Goal: Information Seeking & Learning: Learn about a topic

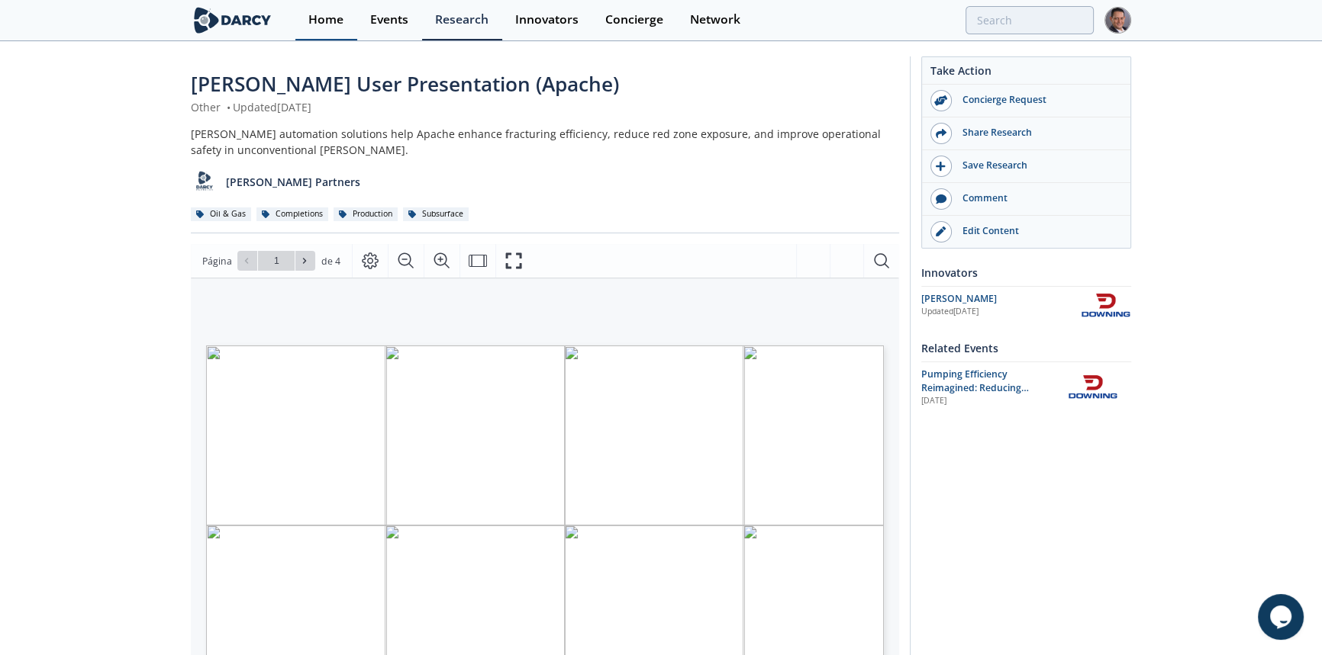
click at [317, 21] on div "Home" at bounding box center [325, 20] width 35 height 12
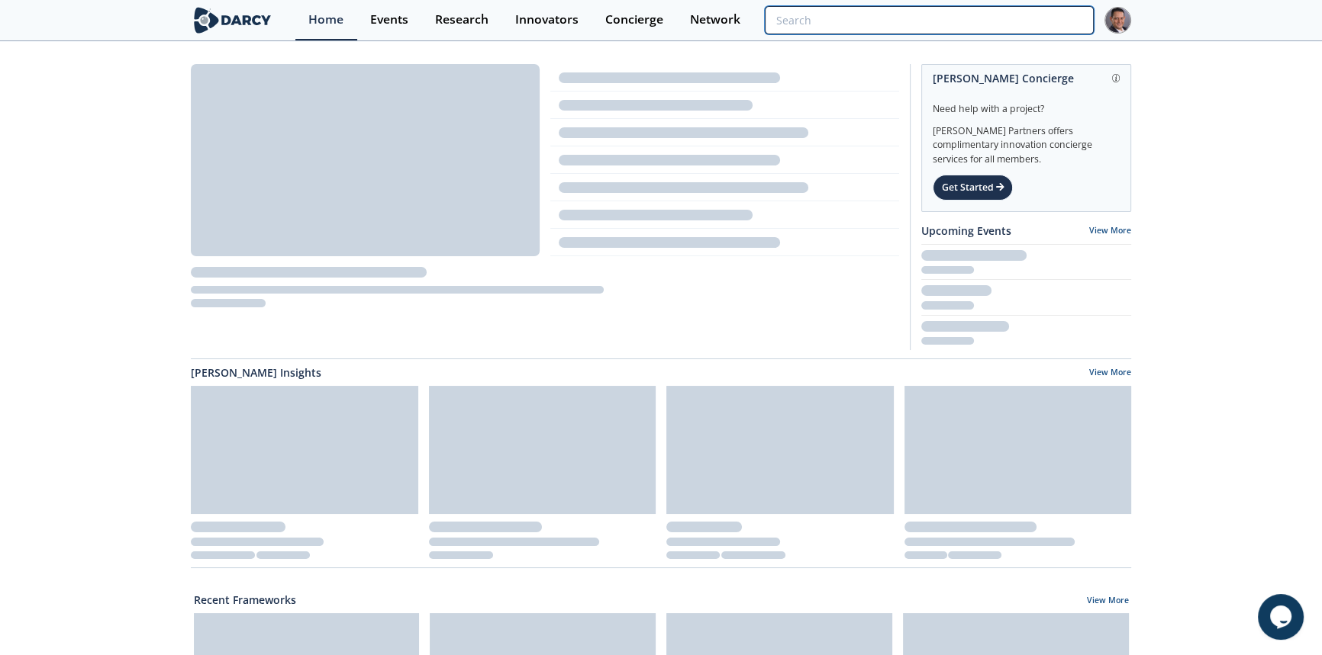
click at [1032, 16] on input "search" at bounding box center [929, 20] width 329 height 28
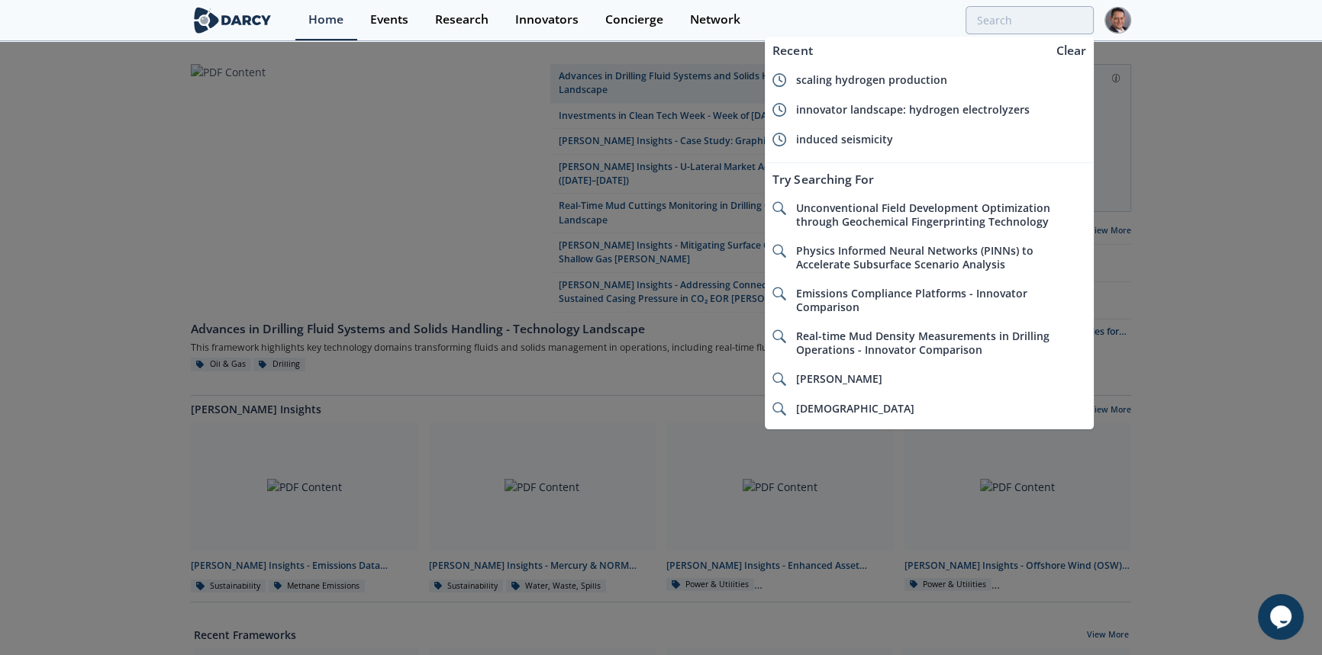
drag, startPoint x: 925, startPoint y: 80, endPoint x: 849, endPoint y: 80, distance: 75.5
click at [849, 79] on span "scaling hydrogen production" at bounding box center [871, 79] width 151 height 14
type input "scaling hydrogen production"
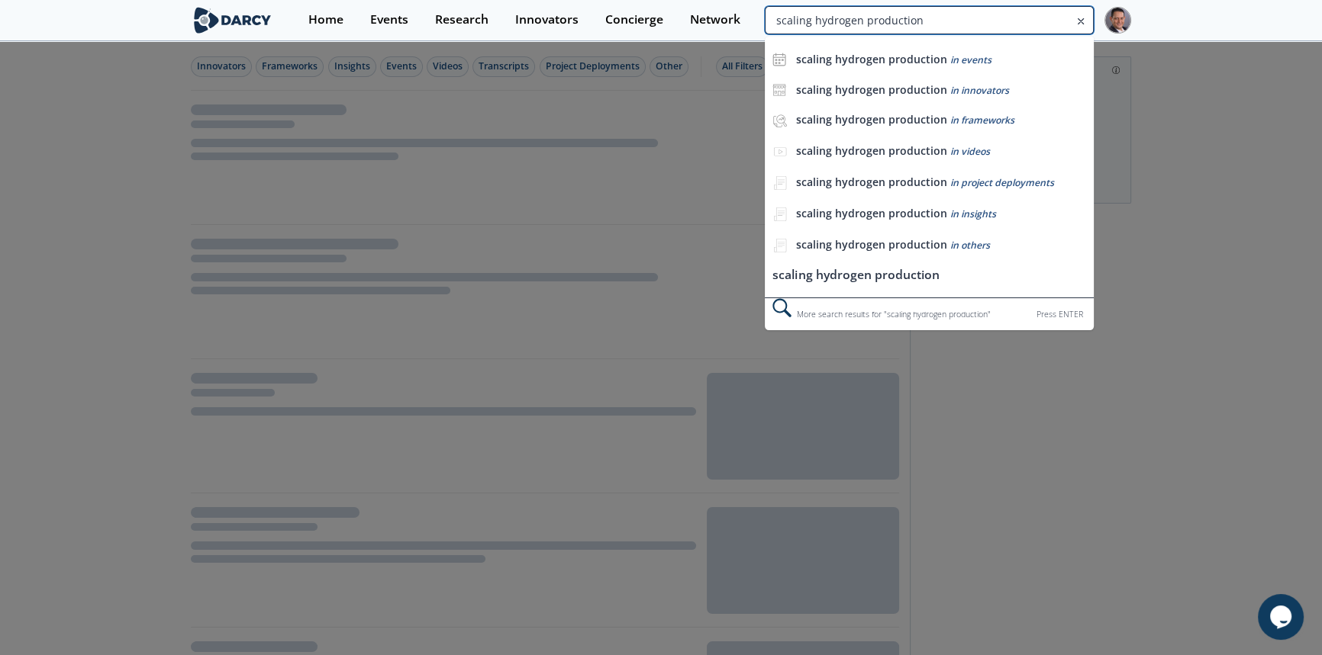
click at [1022, 22] on input "scaling hydrogen production" at bounding box center [929, 20] width 329 height 28
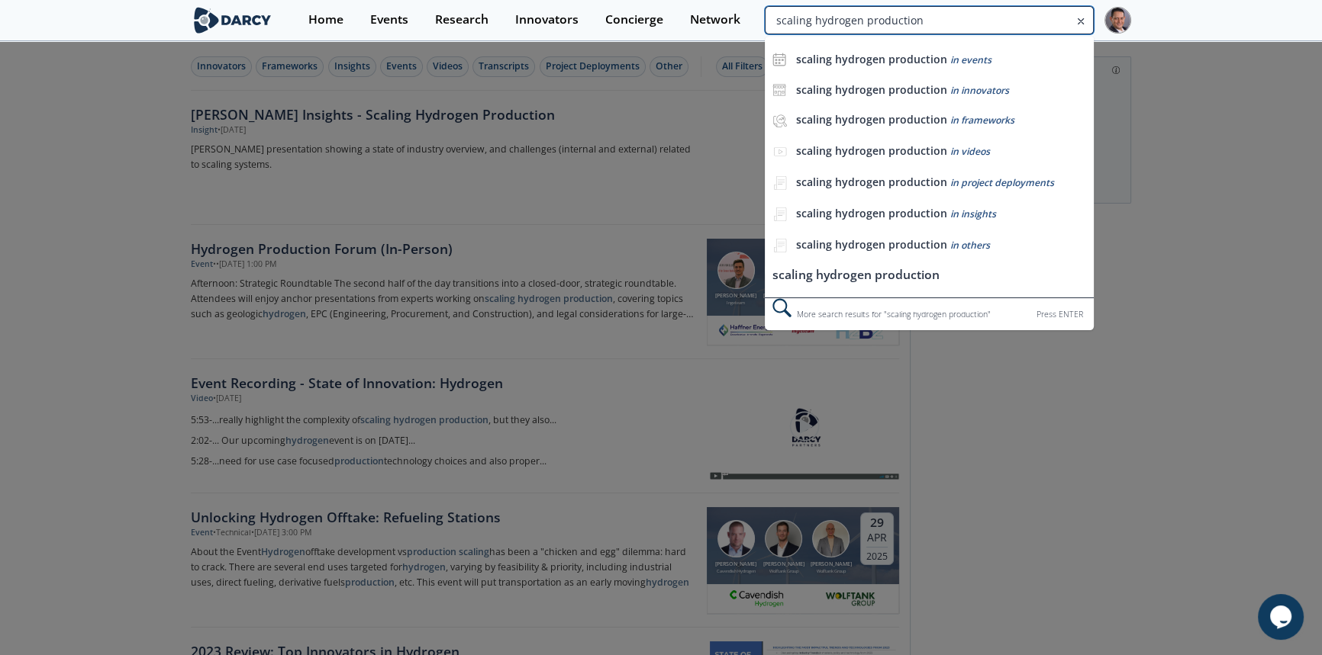
click at [965, 18] on input "scaling hydrogen production" at bounding box center [929, 20] width 329 height 28
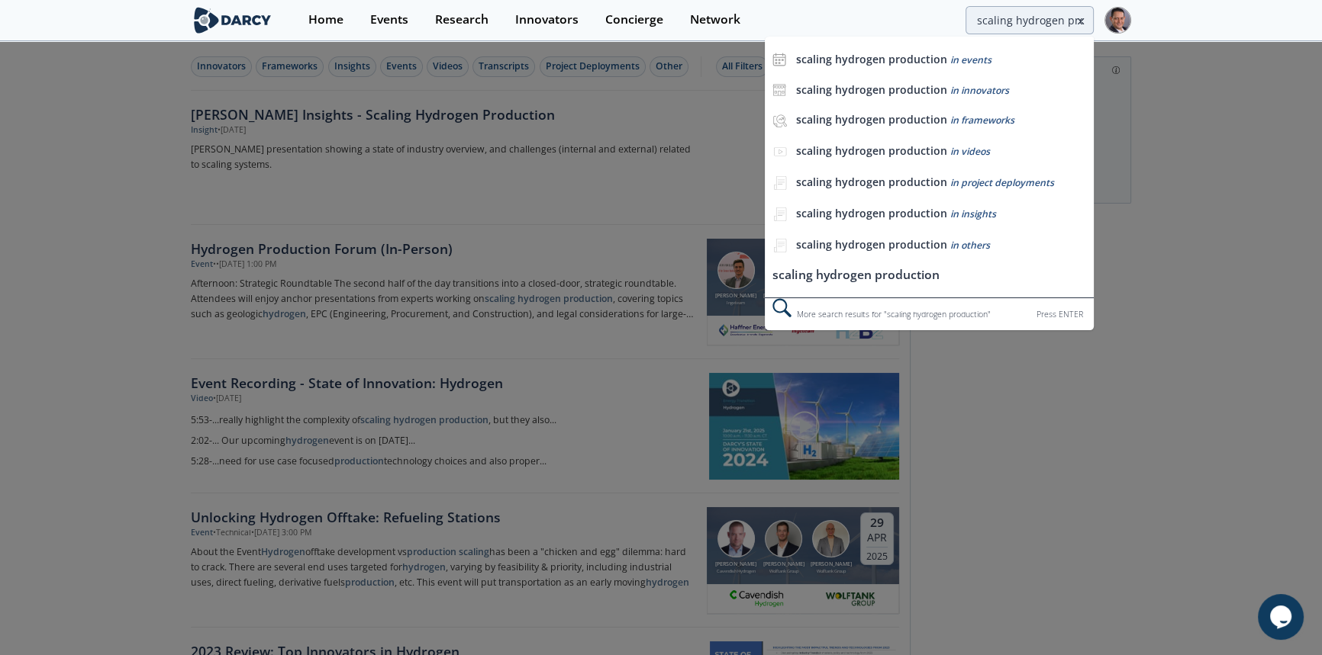
click at [362, 118] on div at bounding box center [661, 327] width 1322 height 655
click at [1028, 21] on input "scaling hydrogen production" at bounding box center [929, 20] width 329 height 28
click at [1081, 21] on icon at bounding box center [1080, 21] width 11 height 18
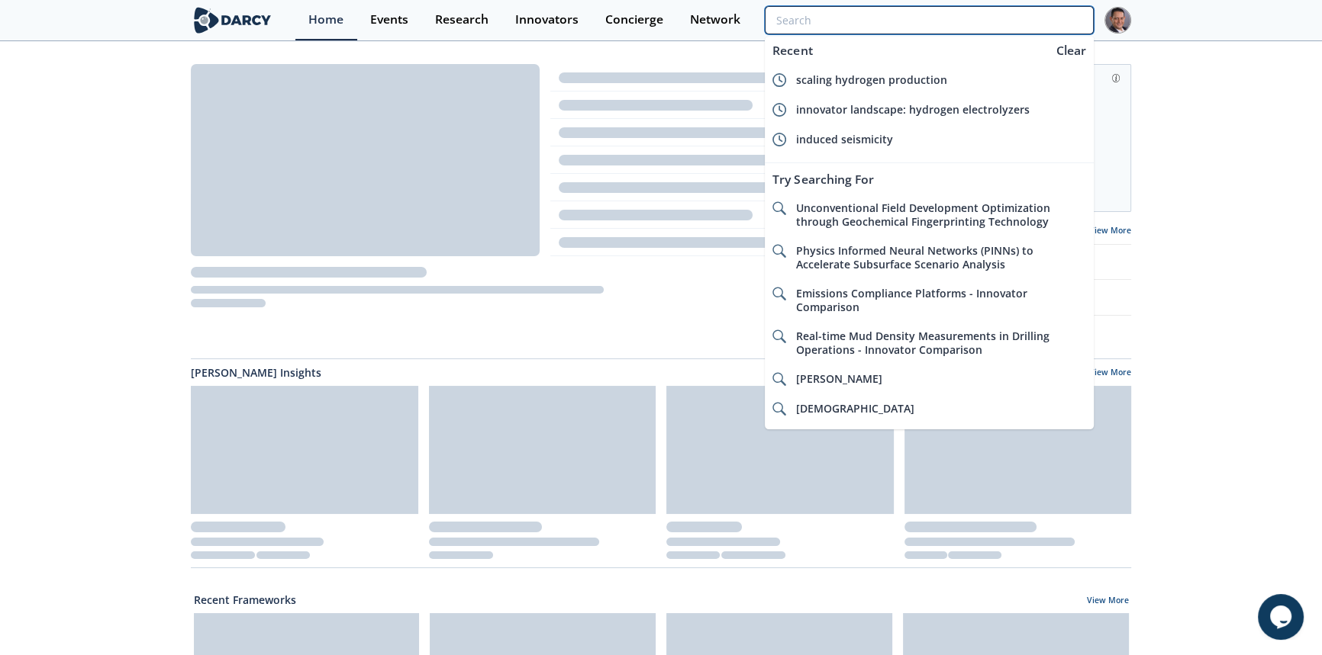
click at [995, 21] on input "search" at bounding box center [929, 20] width 329 height 28
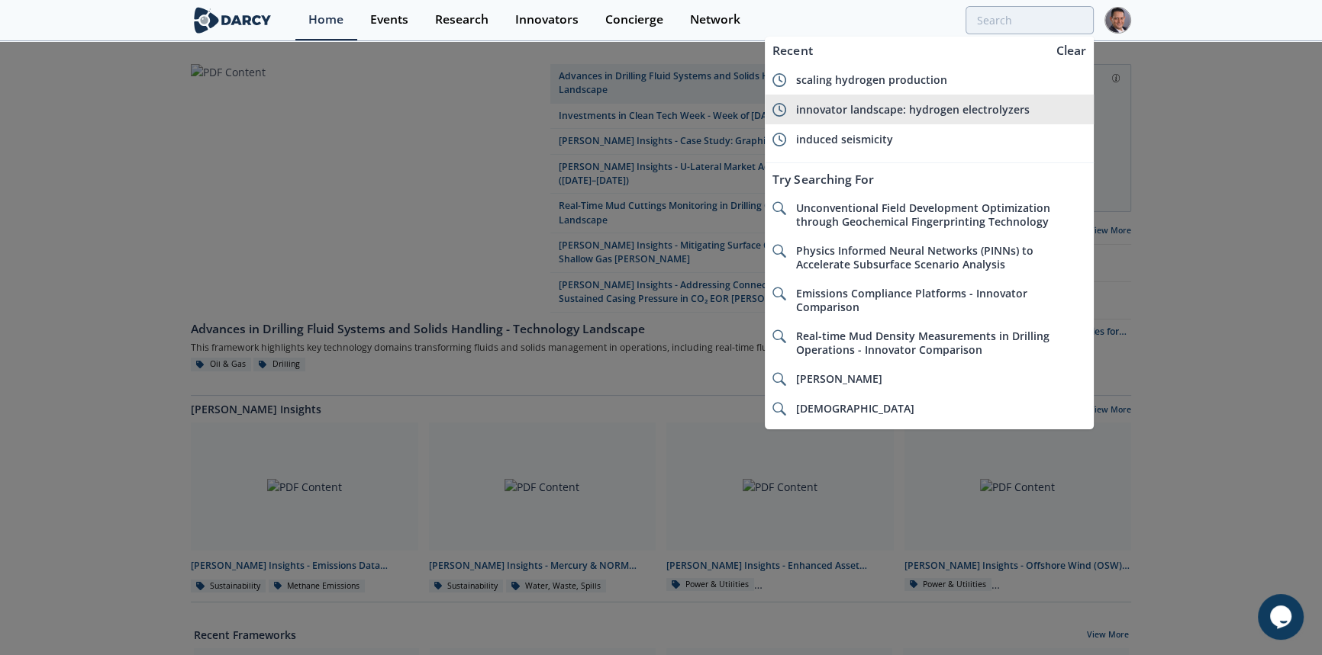
click at [928, 104] on span "innovator landscape: hydrogen electrolyzers" at bounding box center [913, 109] width 234 height 14
type input "innovator landscape: hydrogen electrolyzers"
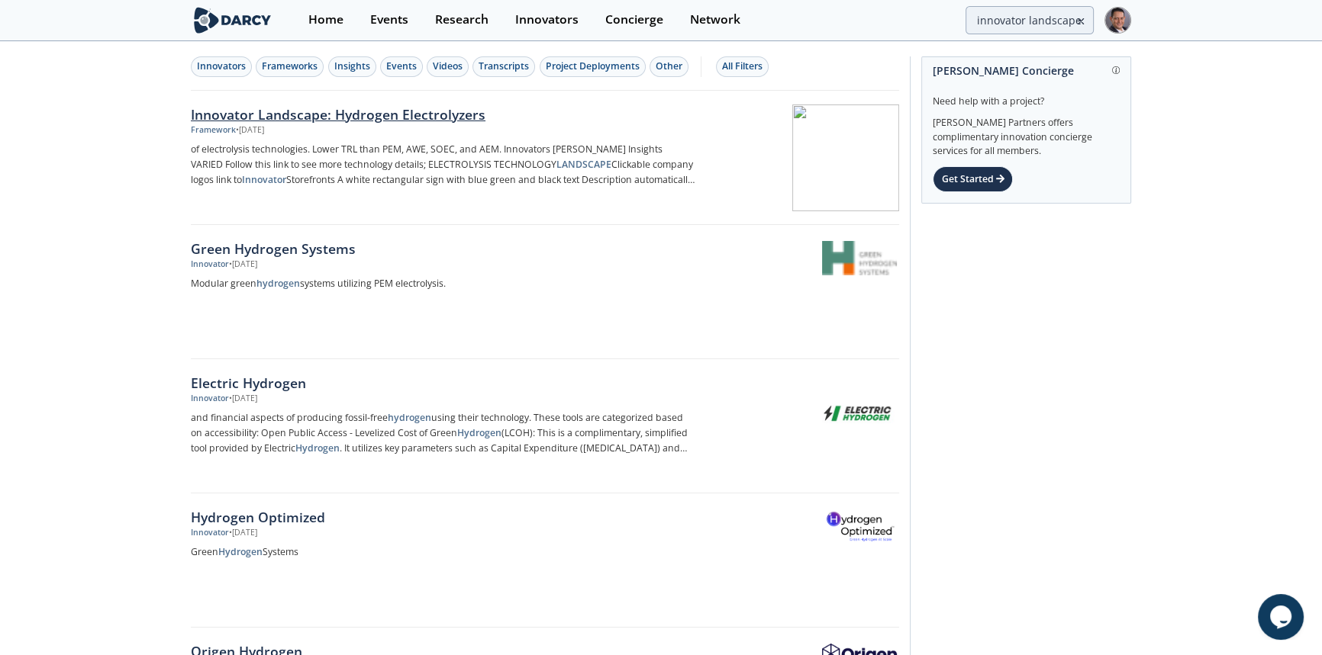
click at [366, 121] on div "Innovator Landscape: Hydrogen Electrolyzers" at bounding box center [443, 115] width 505 height 20
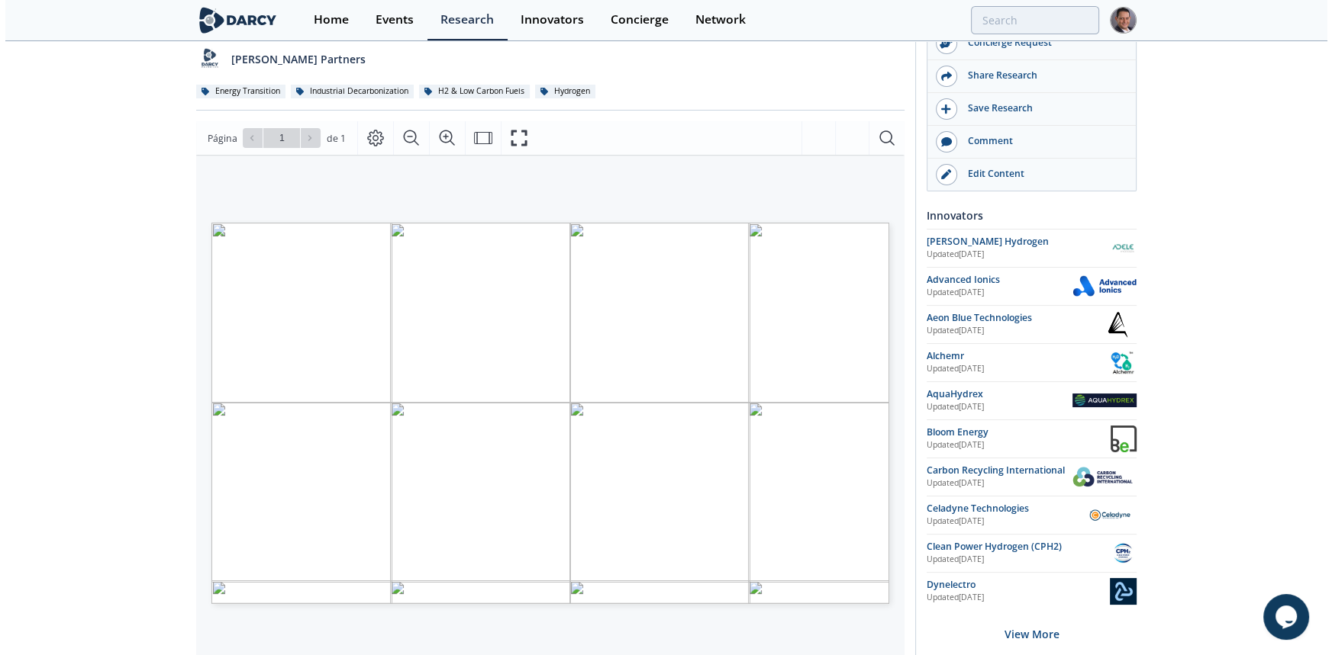
scroll to position [114, 0]
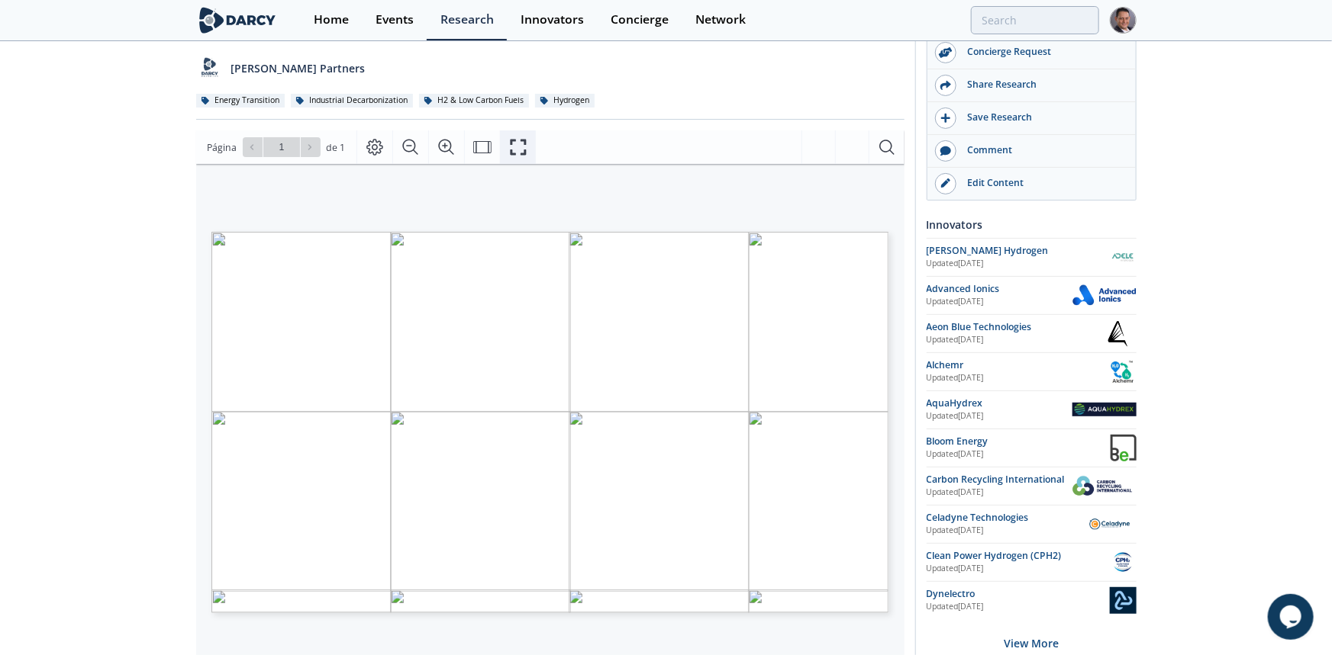
click at [519, 138] on icon "Fullscreen" at bounding box center [518, 147] width 18 height 18
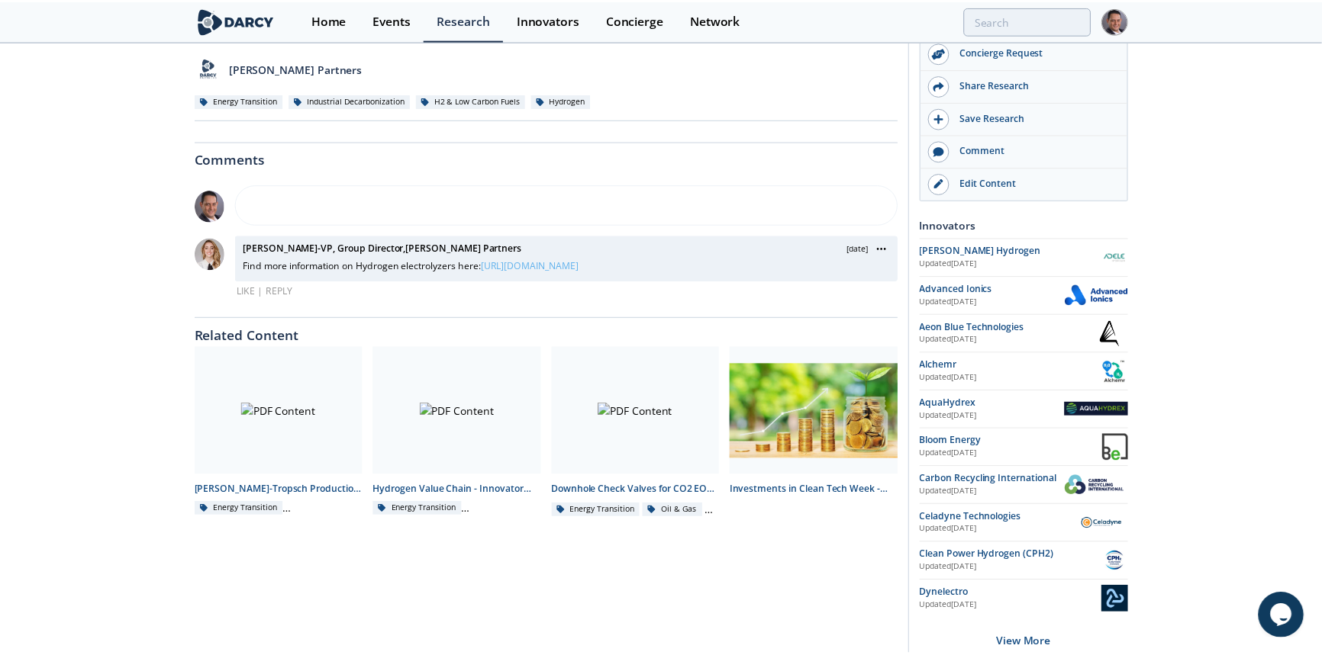
scroll to position [0, 0]
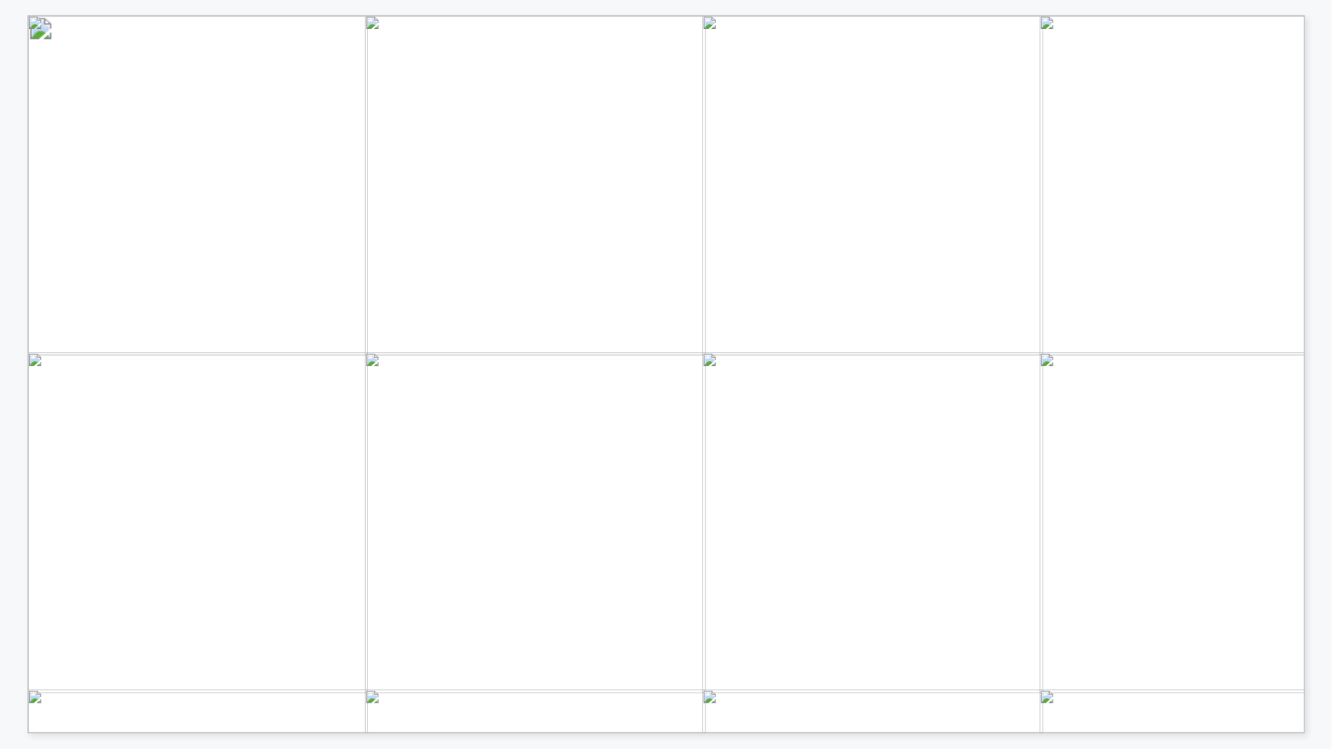
click at [768, 95] on span "Página 1" at bounding box center [1320, 718] width 2322 height 1307
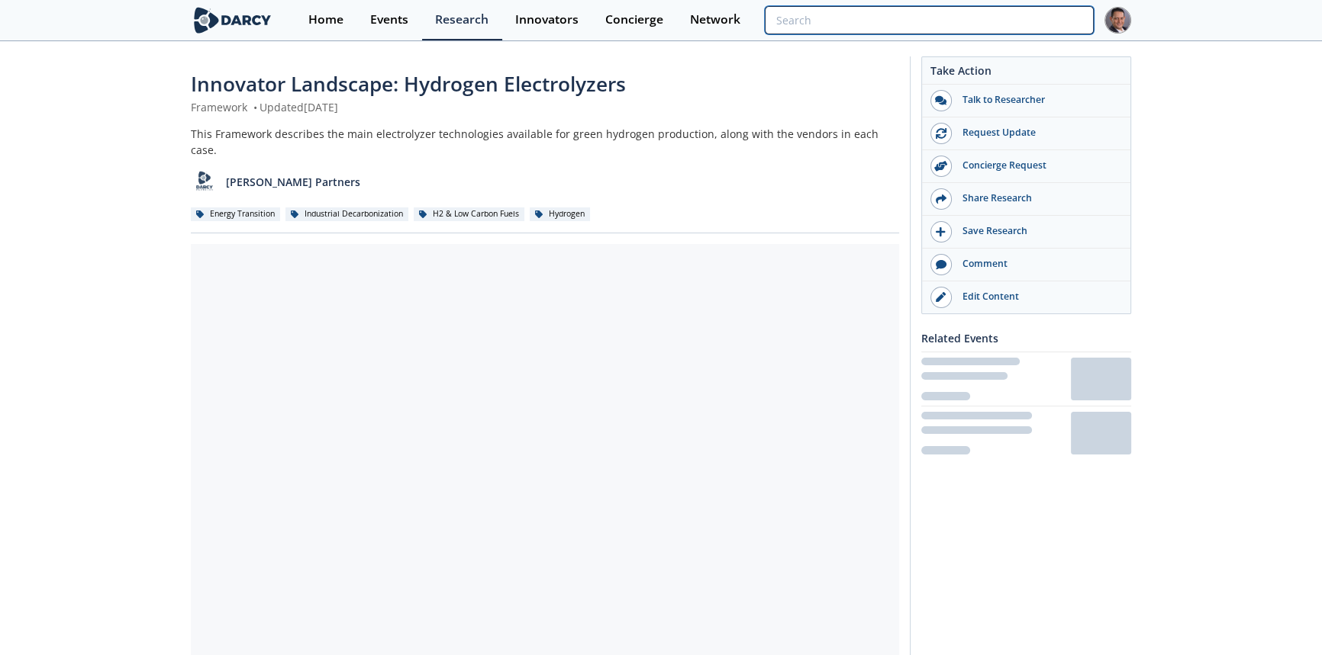
click at [1039, 17] on input "search" at bounding box center [929, 20] width 329 height 28
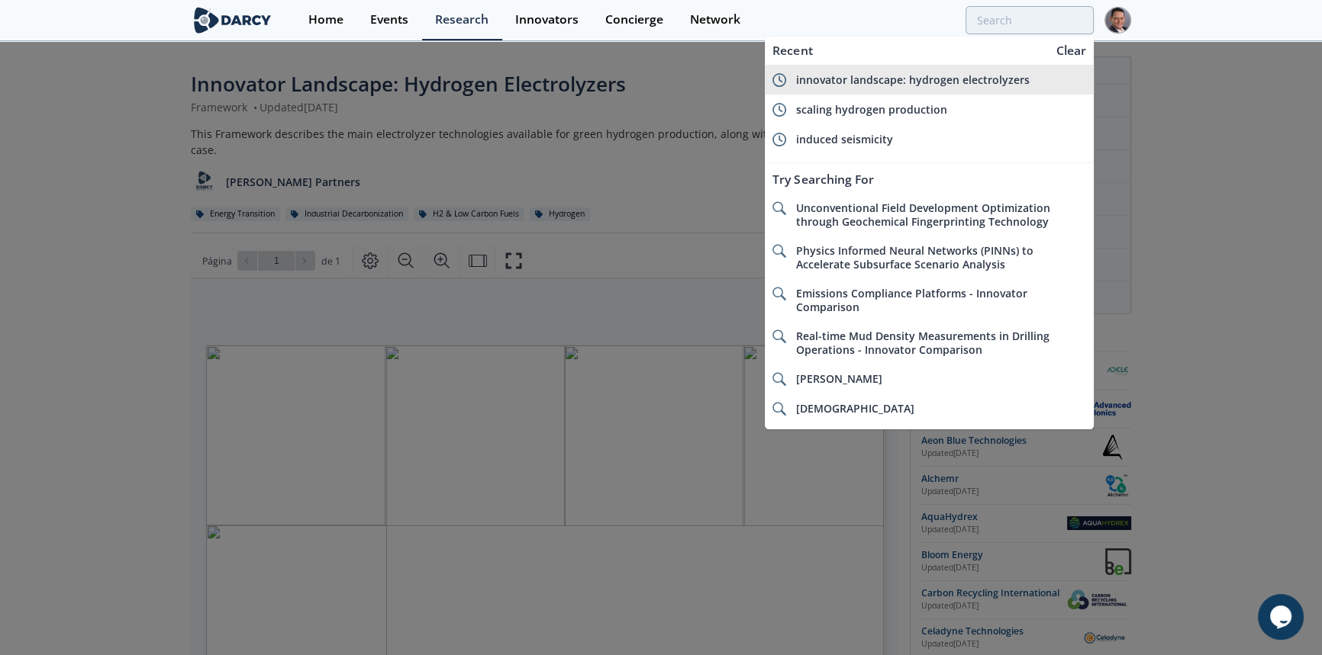
click at [900, 76] on span "innovator landscape: hydrogen electrolyzers" at bounding box center [913, 79] width 234 height 14
type input "innovator landscape: hydrogen electrolyzers"
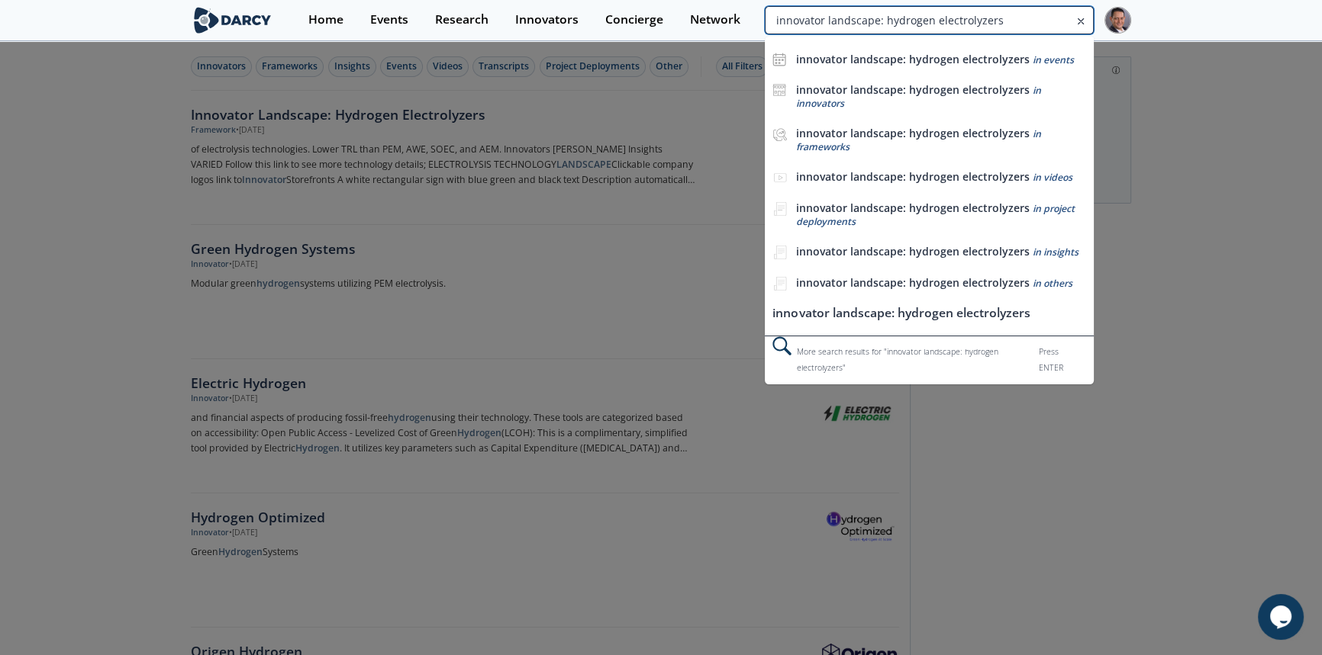
click at [1033, 8] on input "innovator landscape: hydrogen electrolyzers" at bounding box center [929, 20] width 329 height 28
click at [1000, 14] on input "innovator landscape: hydrogen electrolyzers" at bounding box center [929, 20] width 329 height 28
click at [1080, 21] on icon at bounding box center [1080, 21] width 11 height 18
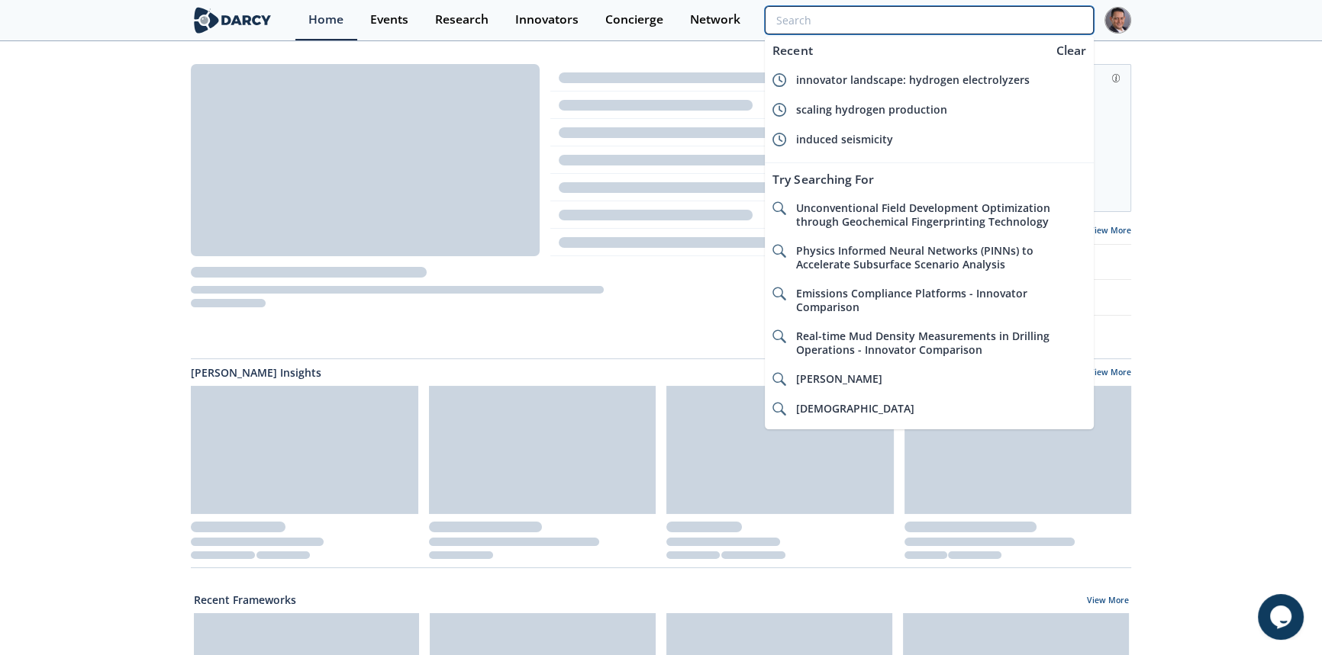
click at [1040, 17] on input "search" at bounding box center [929, 20] width 329 height 28
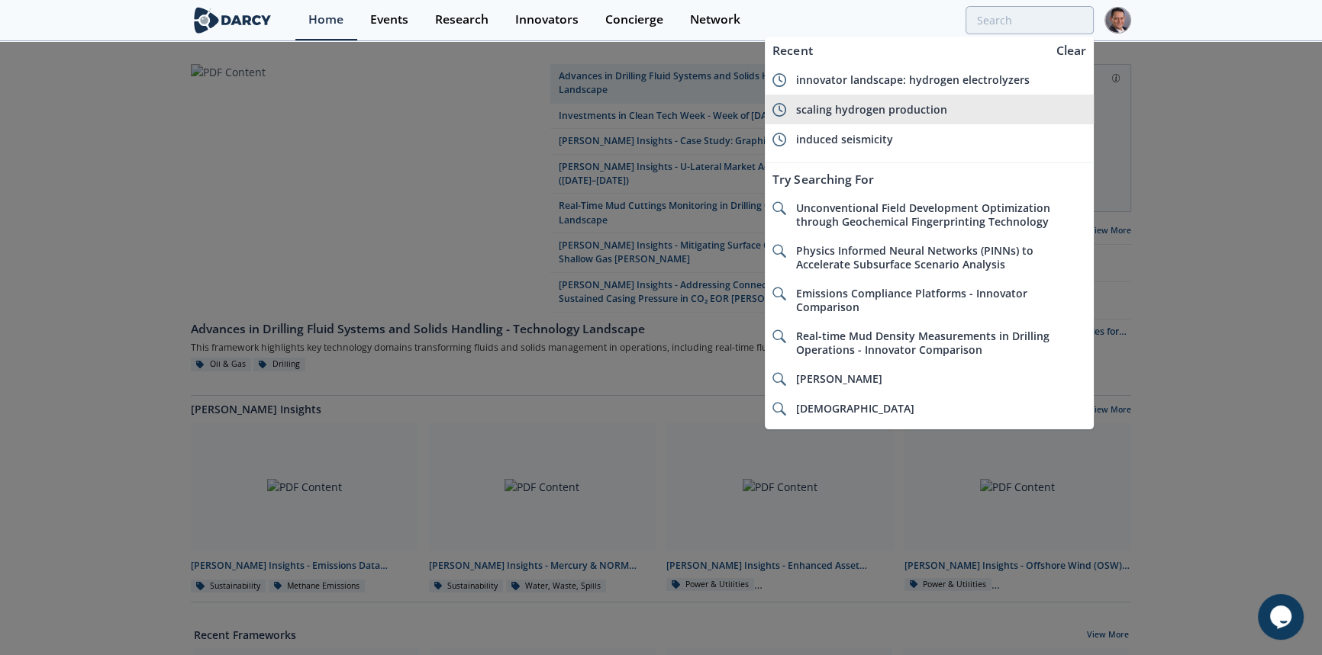
click at [889, 100] on li "scaling hydrogen production" at bounding box center [929, 110] width 329 height 30
type input "scaling hydrogen production"
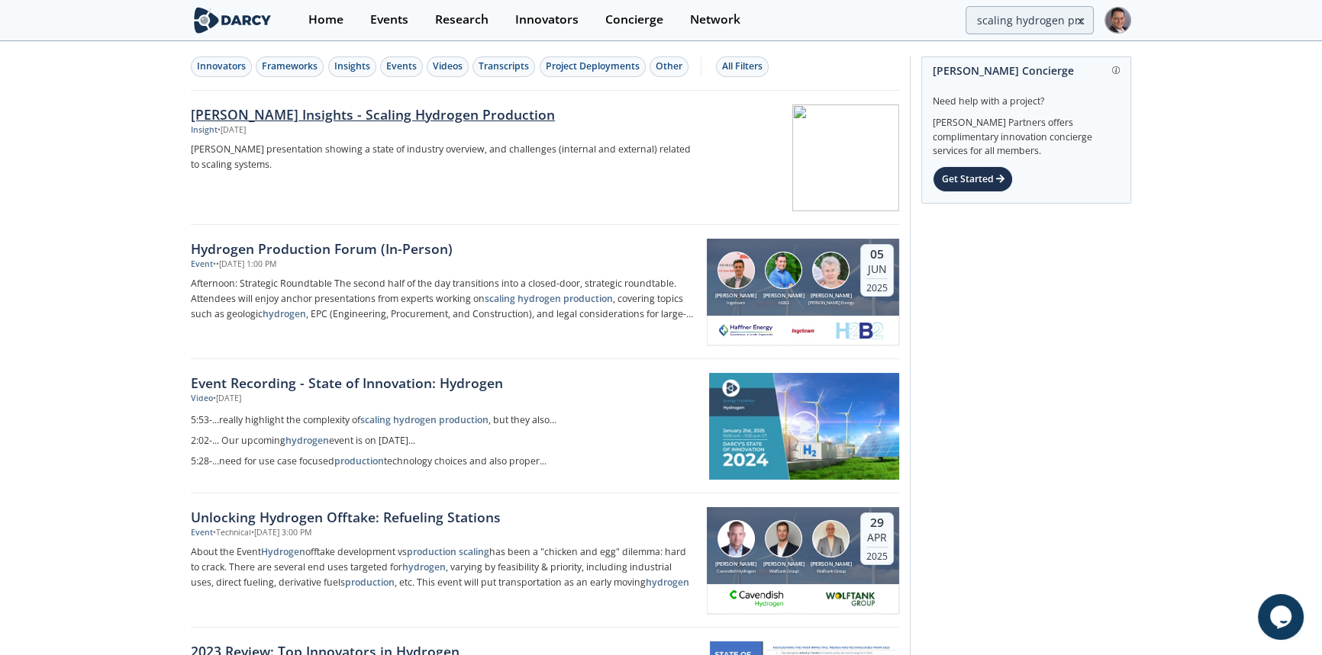
click at [355, 115] on div "[PERSON_NAME] Insights - Scaling Hydrogen Production" at bounding box center [443, 115] width 505 height 20
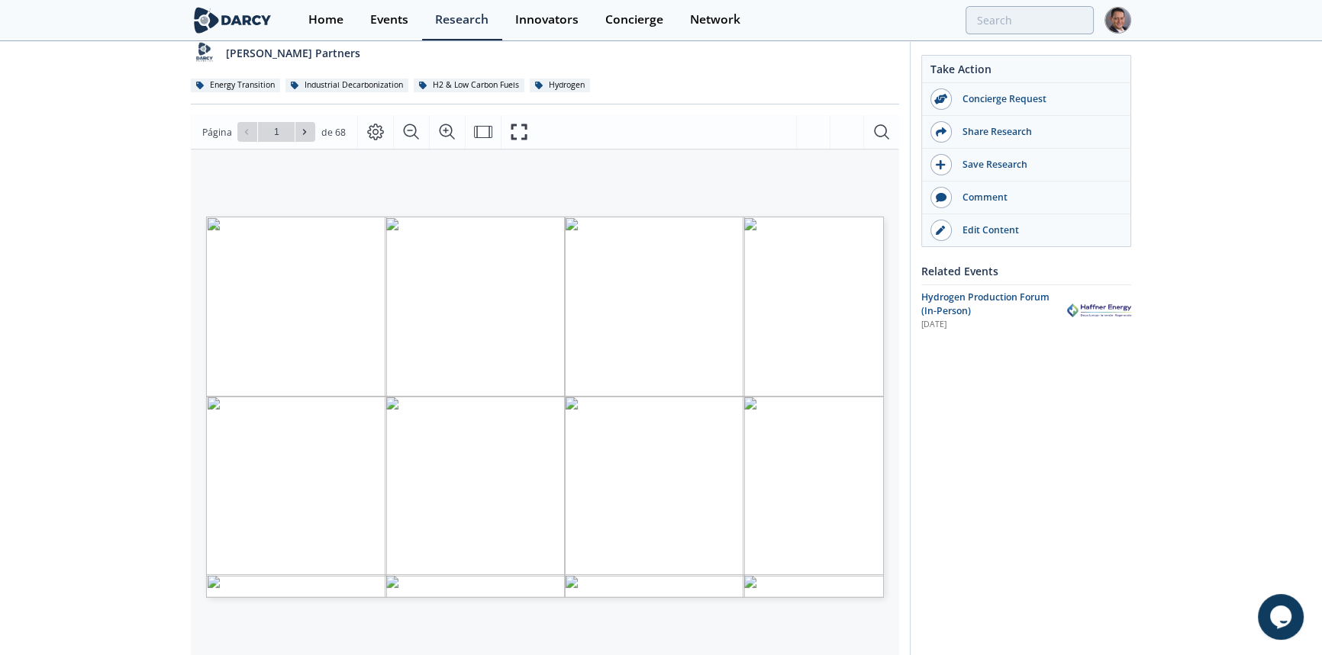
scroll to position [146, 0]
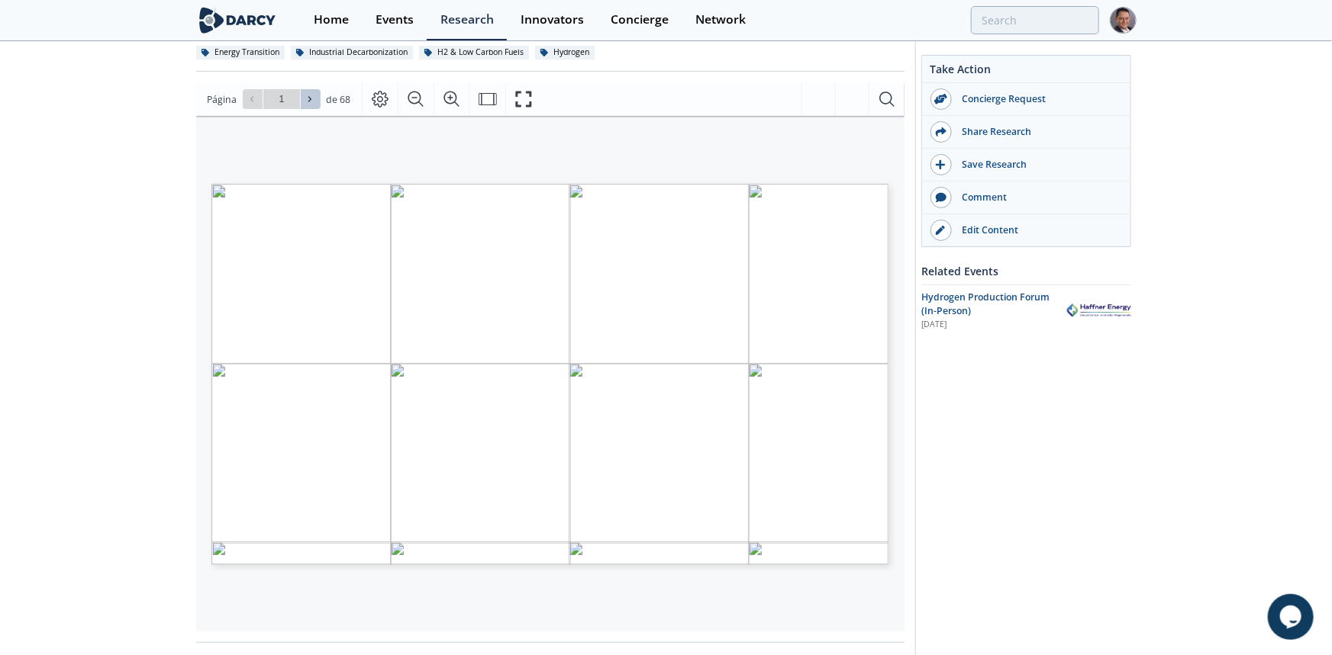
click at [305, 97] on icon at bounding box center [309, 99] width 9 height 9
type input "2"
click at [305, 97] on icon at bounding box center [309, 99] width 9 height 9
type input "3"
click at [309, 98] on icon at bounding box center [309, 99] width 9 height 9
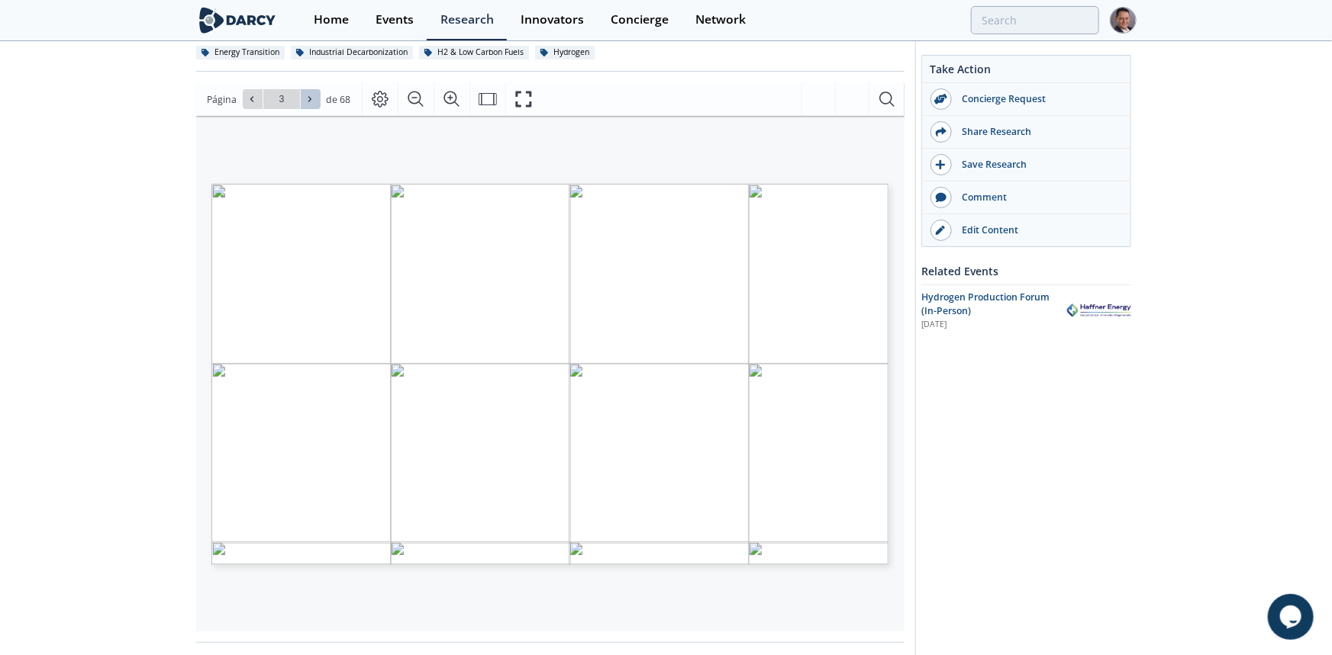
type input "4"
click at [309, 98] on icon at bounding box center [309, 99] width 9 height 9
type input "5"
click at [305, 101] on icon at bounding box center [309, 99] width 9 height 9
type input "6"
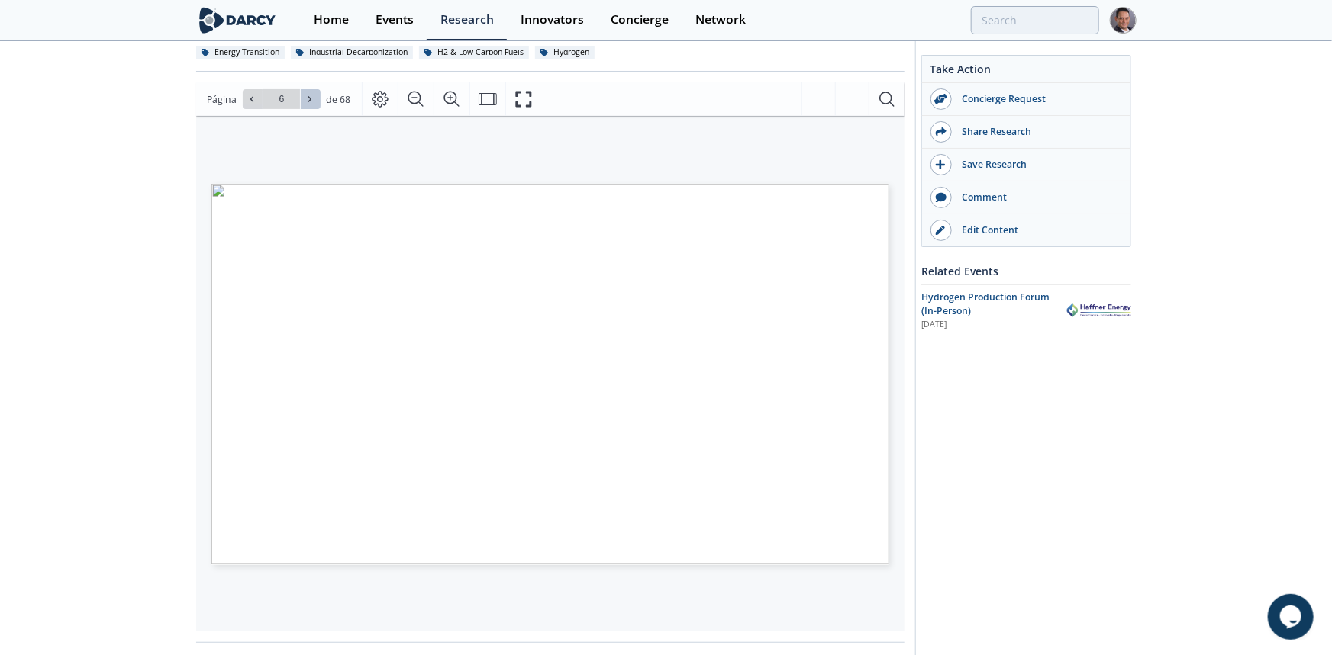
click at [305, 101] on icon at bounding box center [309, 99] width 9 height 9
type input "8"
click at [305, 101] on icon at bounding box center [309, 99] width 9 height 9
type input "9"
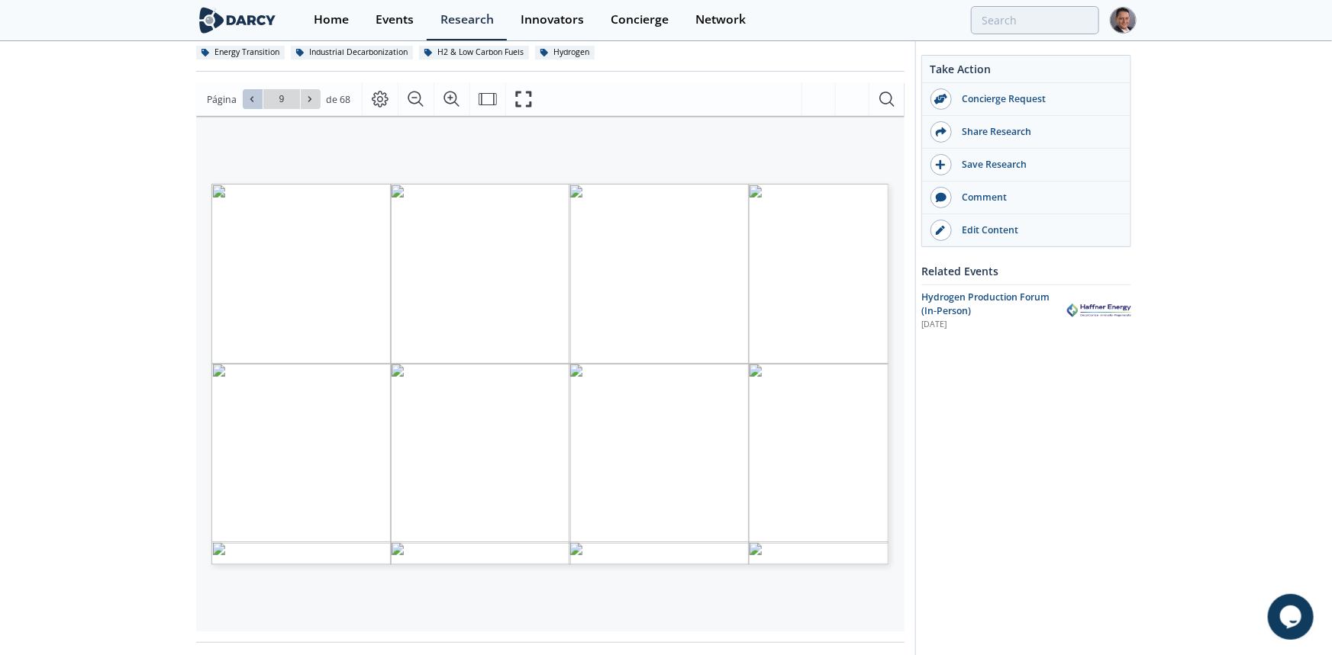
click at [250, 101] on icon at bounding box center [251, 99] width 9 height 9
click at [316, 98] on button at bounding box center [311, 99] width 20 height 20
type input "10"
click at [237, 93] on span "Ir a la página 10" at bounding box center [281, 99] width 89 height 20
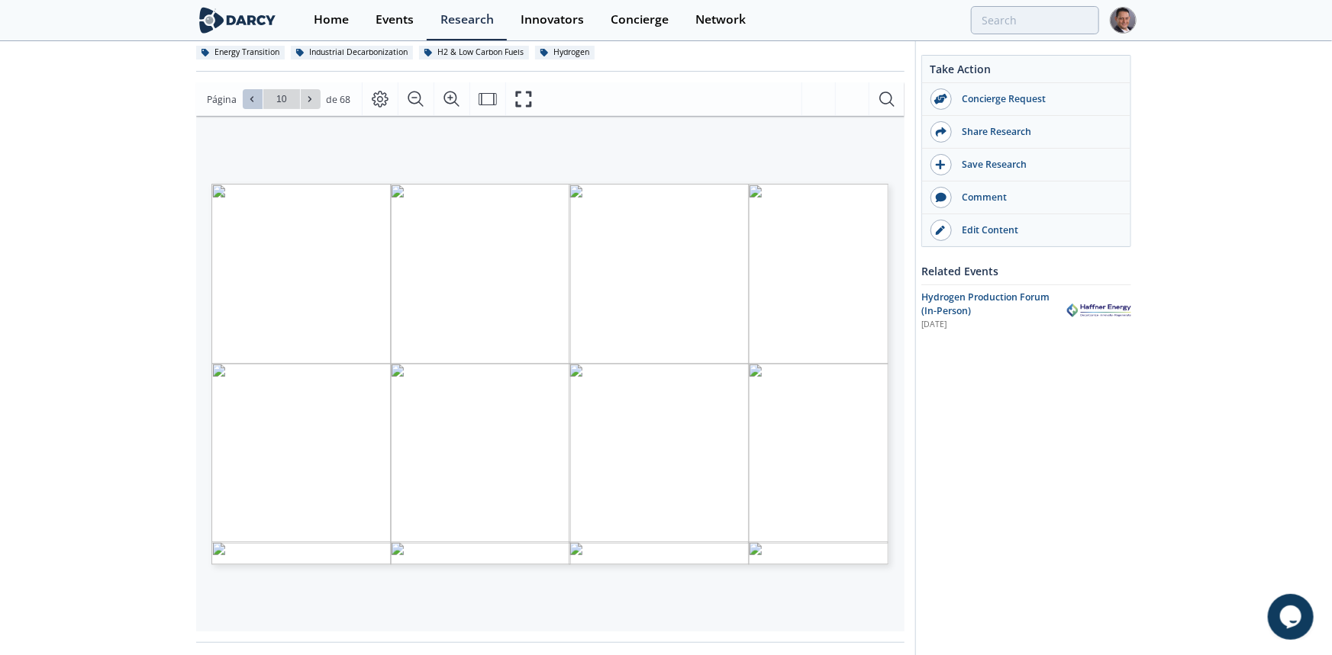
click at [253, 103] on span at bounding box center [252, 99] width 11 height 11
click at [253, 104] on span at bounding box center [252, 99] width 11 height 11
click at [306, 99] on icon at bounding box center [309, 99] width 9 height 9
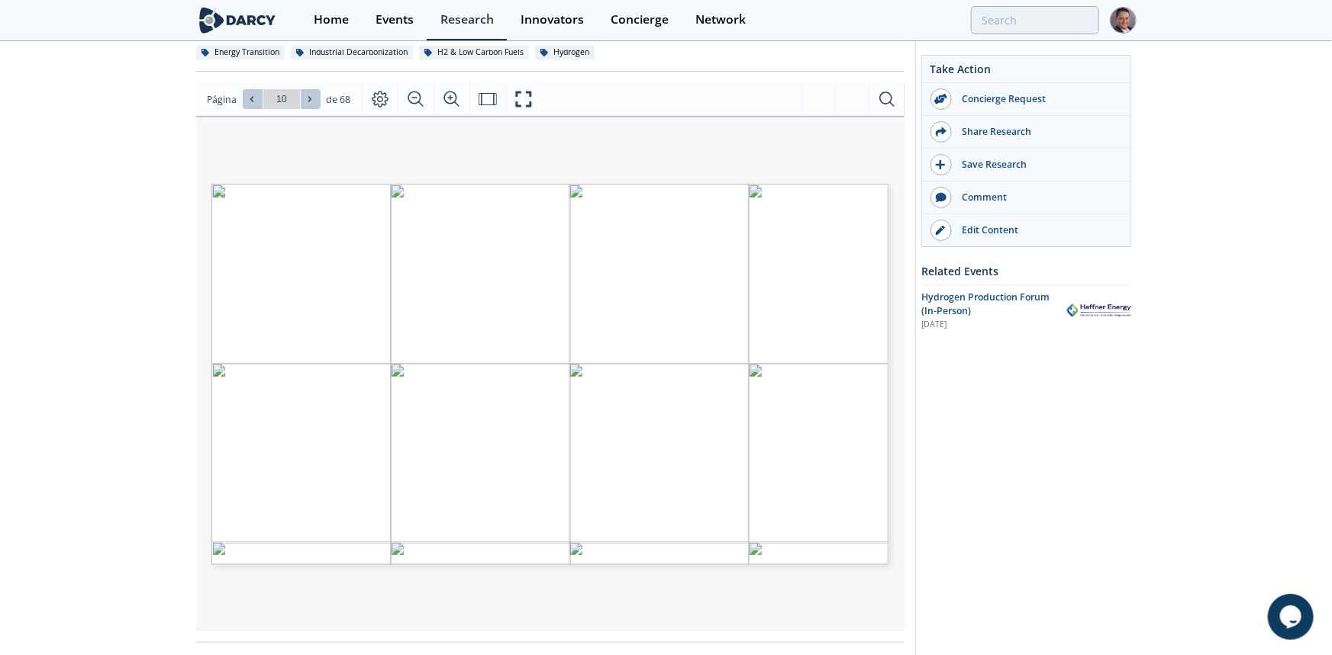
type input "11"
click at [247, 97] on icon at bounding box center [251, 99] width 9 height 9
click at [309, 98] on icon at bounding box center [309, 99] width 9 height 9
type input "12"
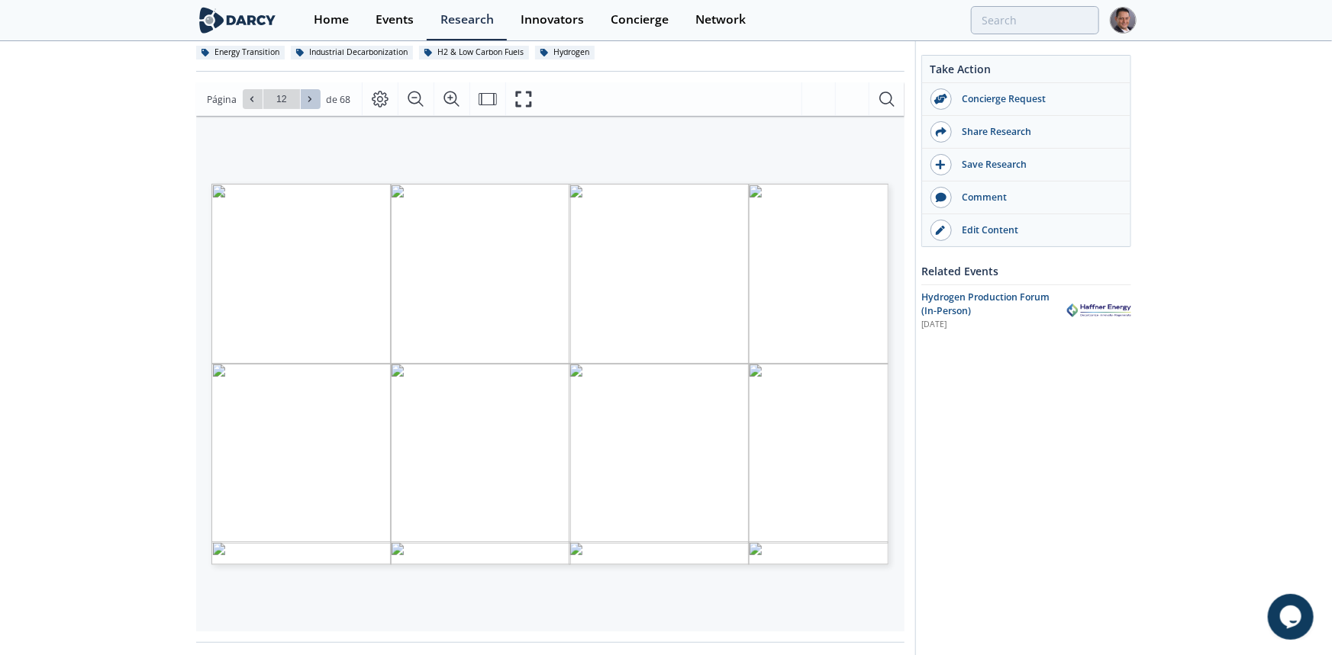
click at [309, 98] on icon at bounding box center [309, 99] width 9 height 9
type input "13"
click at [309, 98] on icon at bounding box center [309, 99] width 9 height 9
type input "14"
click at [254, 94] on span at bounding box center [252, 99] width 11 height 11
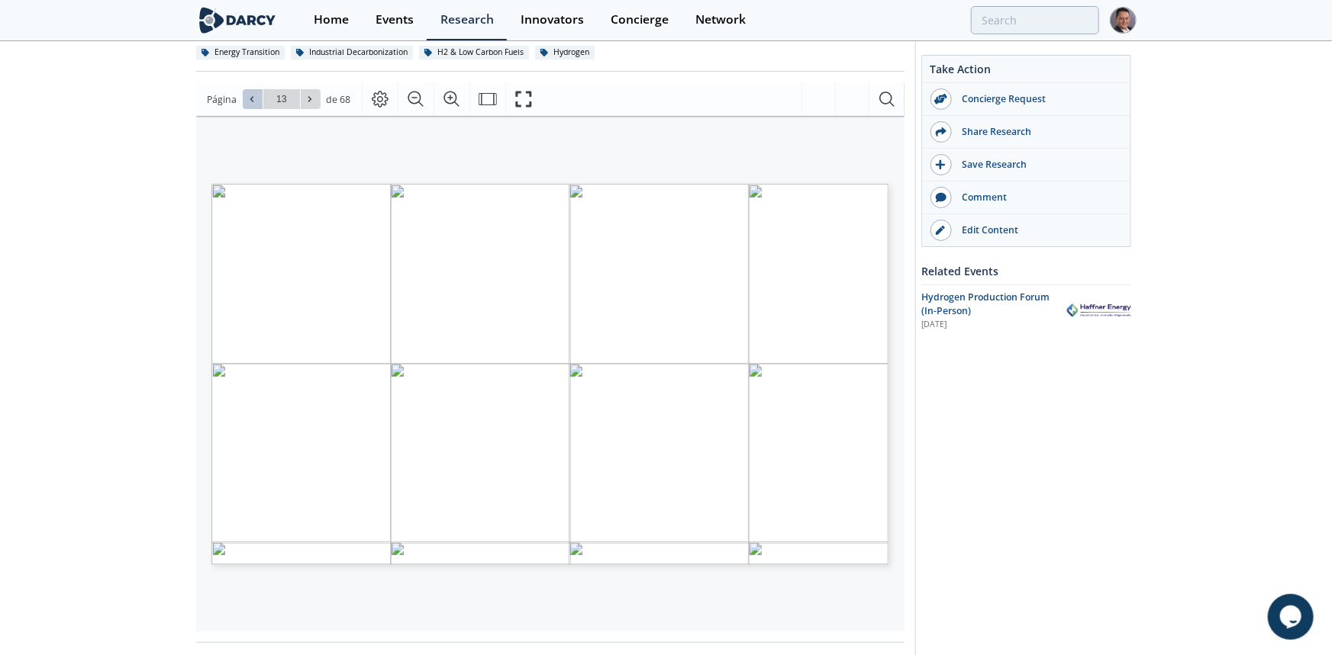
click at [253, 95] on icon at bounding box center [251, 99] width 9 height 9
click at [313, 101] on span at bounding box center [310, 99] width 11 height 11
type input "13"
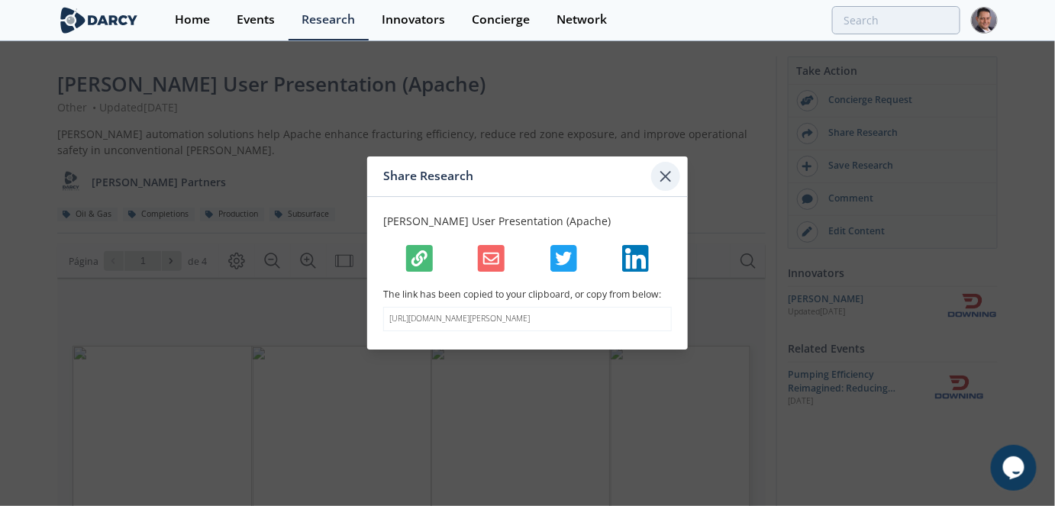
click at [659, 169] on icon at bounding box center [665, 176] width 18 height 18
